Goal: Task Accomplishment & Management: Manage account settings

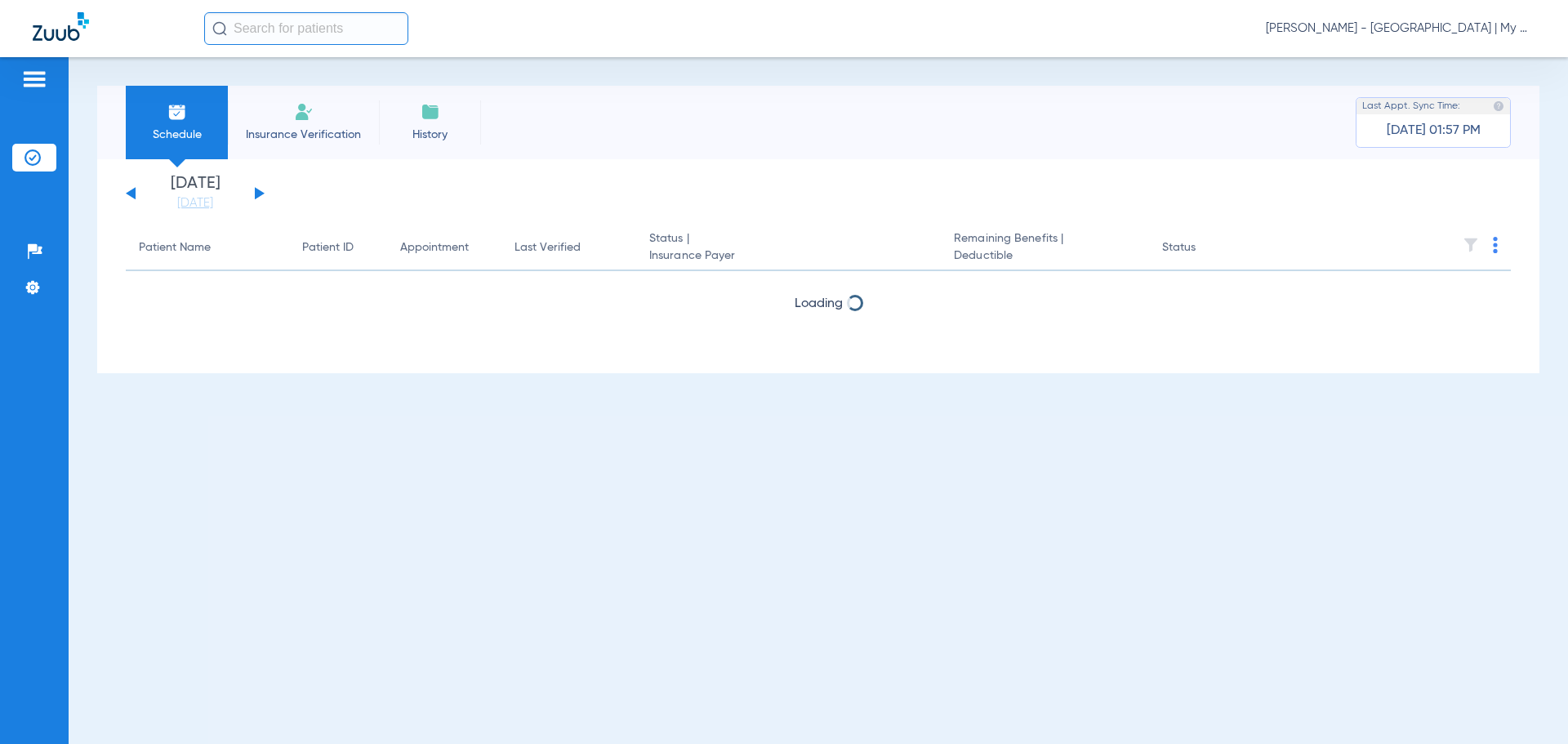
click at [1505, 26] on span "[PERSON_NAME] - [GEOGRAPHIC_DATA] | My Community Dental Centers" at bounding box center [1401, 28] width 269 height 16
drag, startPoint x: 1503, startPoint y: 95, endPoint x: 1487, endPoint y: 93, distance: 16.1
click at [1487, 93] on span "Log out" at bounding box center [1475, 90] width 91 height 11
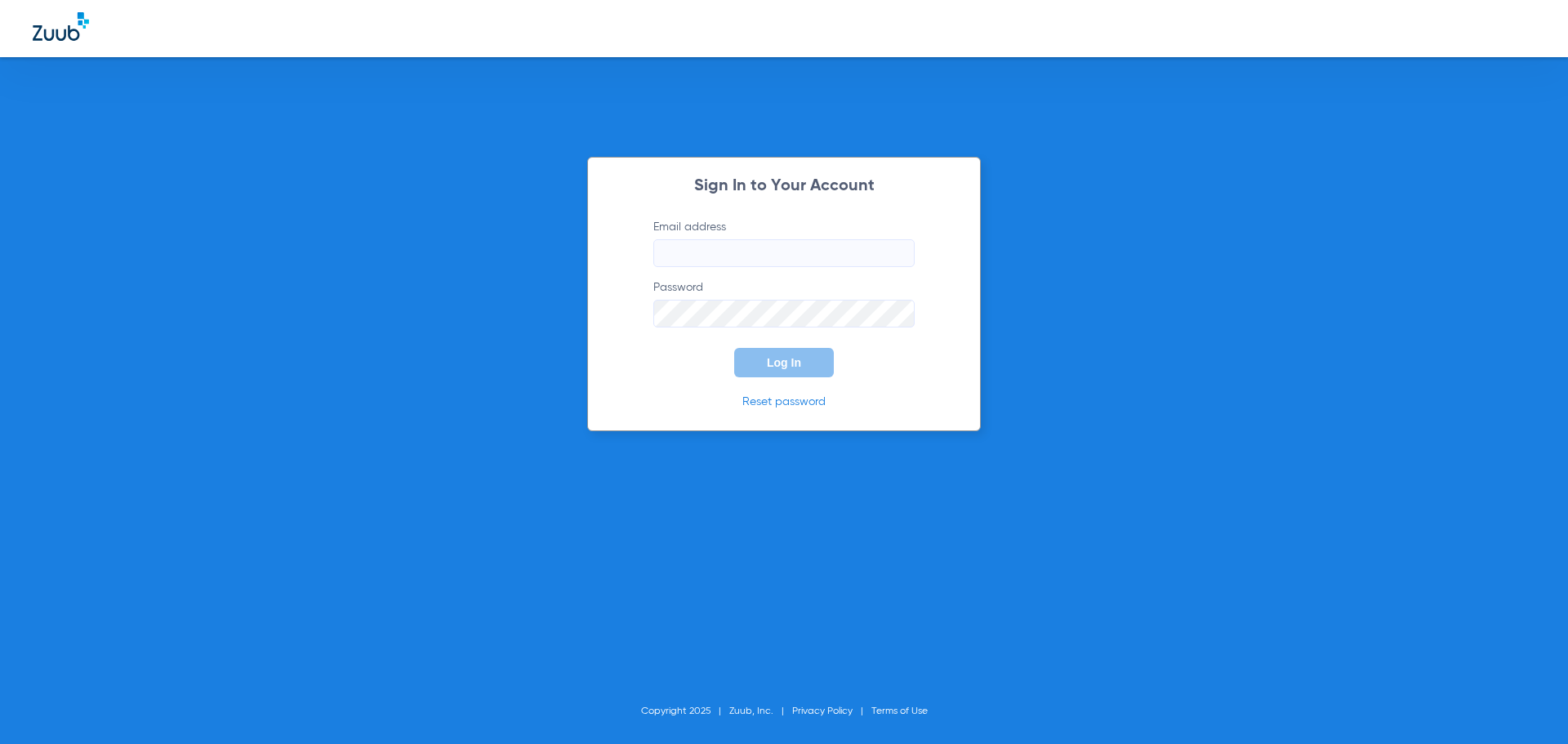
type input "bnacy@mydental.org"
